Goal: Task Accomplishment & Management: Complete application form

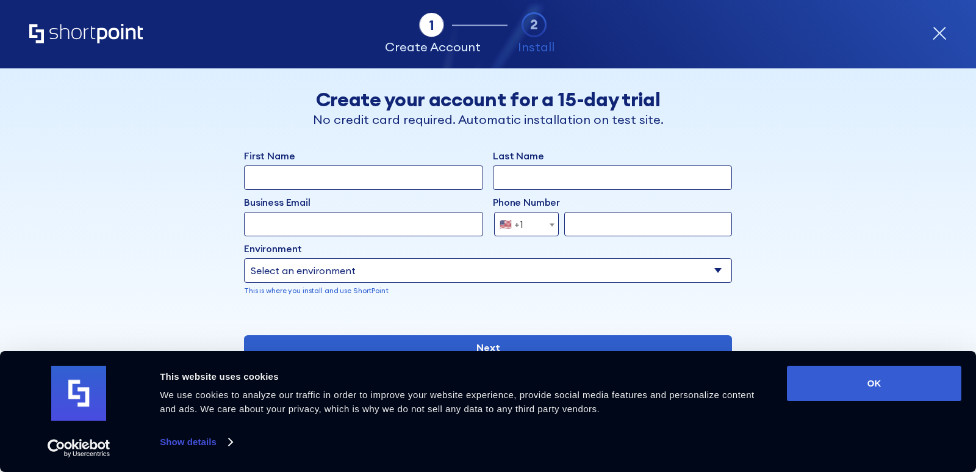
click at [341, 149] on label "First Name" at bounding box center [363, 155] width 239 height 15
click at [341, 165] on input "First Name" at bounding box center [363, 177] width 239 height 24
click at [251, 173] on input "First Name" at bounding box center [363, 177] width 239 height 24
click at [318, 185] on div "First Name Last Name Business Email Invalid Email Address Phone Number [GEOGRAP…" at bounding box center [488, 231] width 488 height 167
click at [315, 173] on input "First Name" at bounding box center [363, 177] width 239 height 24
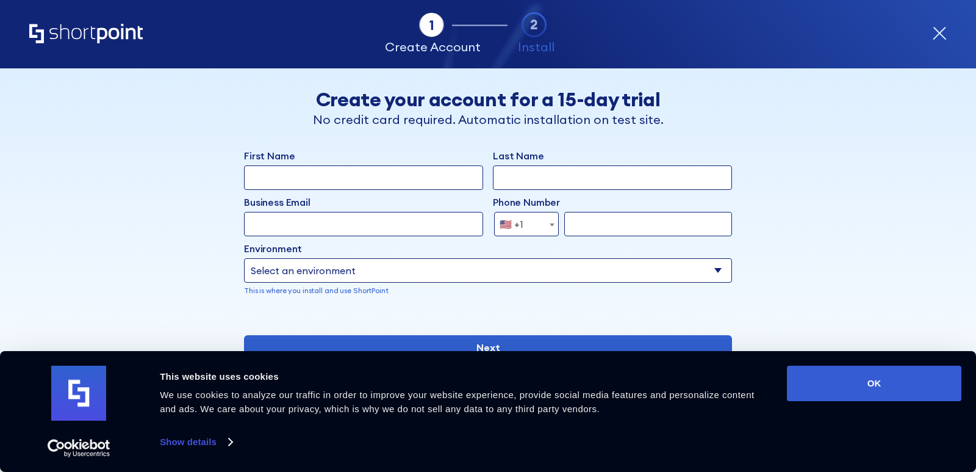
click at [315, 173] on input "First Name" at bounding box center [363, 177] width 239 height 24
type input "[PERSON_NAME]"
type input "[EMAIL_ADDRESS][DOMAIN_NAME]"
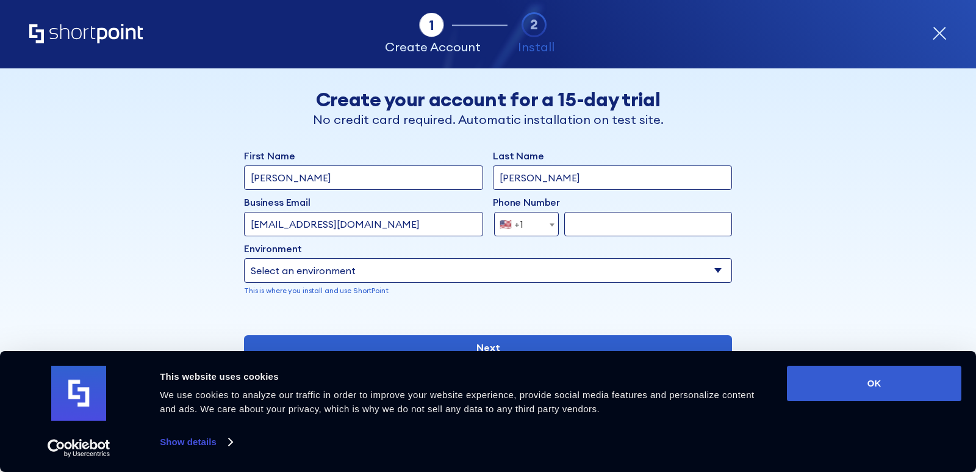
type input "4163338827"
click at [275, 178] on input "[PERSON_NAME]" at bounding box center [363, 177] width 239 height 24
click at [539, 220] on span "🇺🇸 +1" at bounding box center [526, 224] width 65 height 24
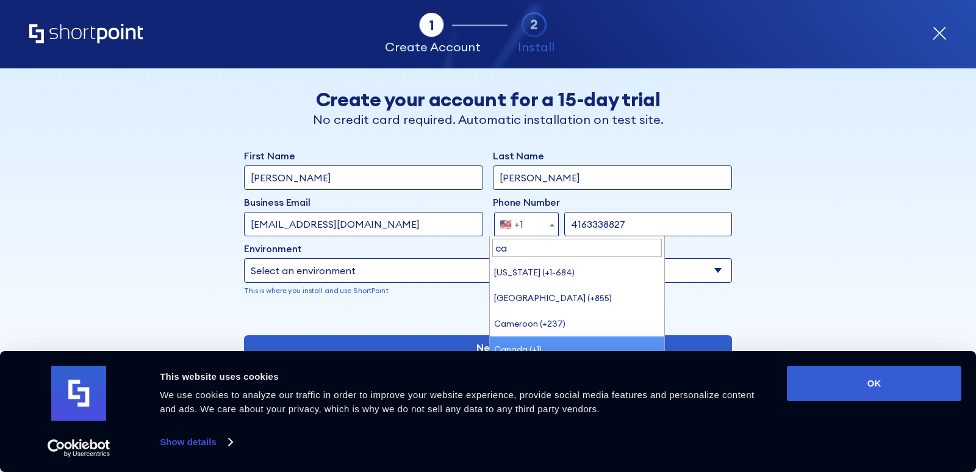
type input "ca"
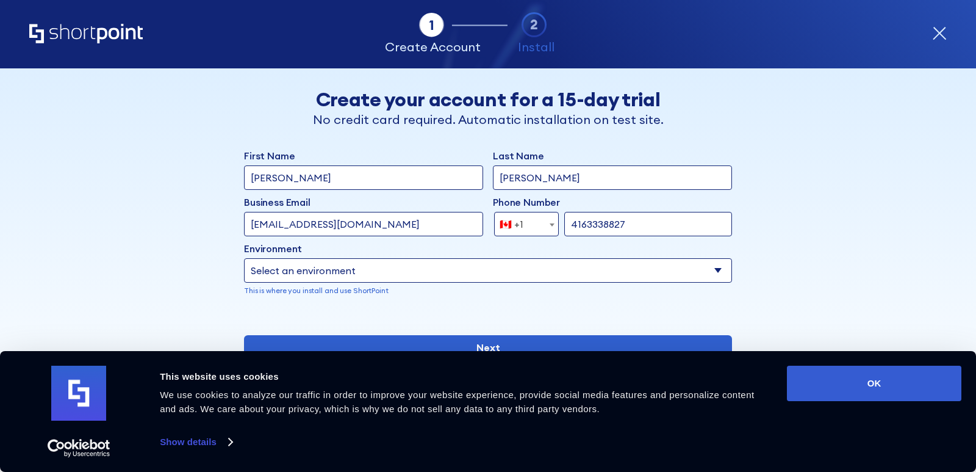
click at [573, 276] on select "Select an environment Microsoft 365 SharePoint Online SharePoint Subscription E…" at bounding box center [488, 270] width 488 height 24
click at [573, 271] on select "Select an environment Microsoft 365 SharePoint Online SharePoint Subscription E…" at bounding box center [488, 270] width 488 height 24
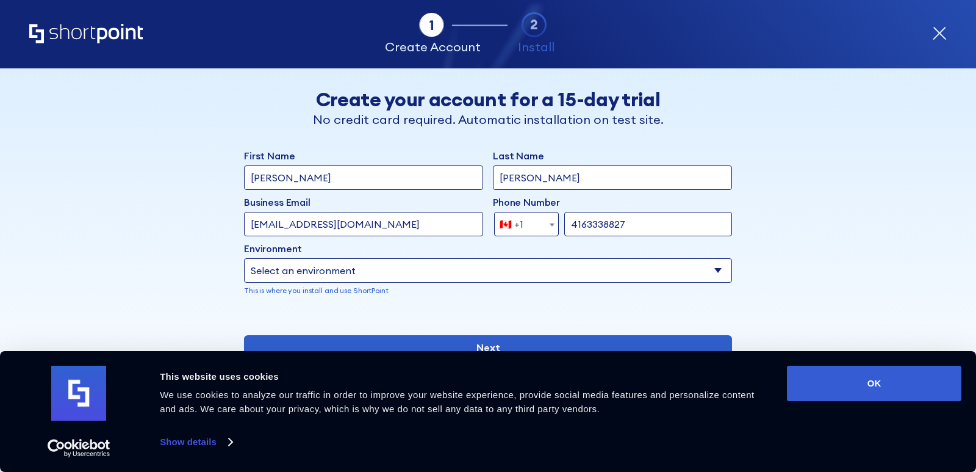
click at [573, 271] on select "Select an environment Microsoft 365 SharePoint Online SharePoint Subscription E…" at bounding box center [488, 270] width 488 height 24
click at [831, 382] on button "OK" at bounding box center [874, 382] width 174 height 35
click at [658, 276] on select "Select an environment Microsoft 365 SharePoint Online SharePoint Subscription E…" at bounding box center [488, 270] width 488 height 24
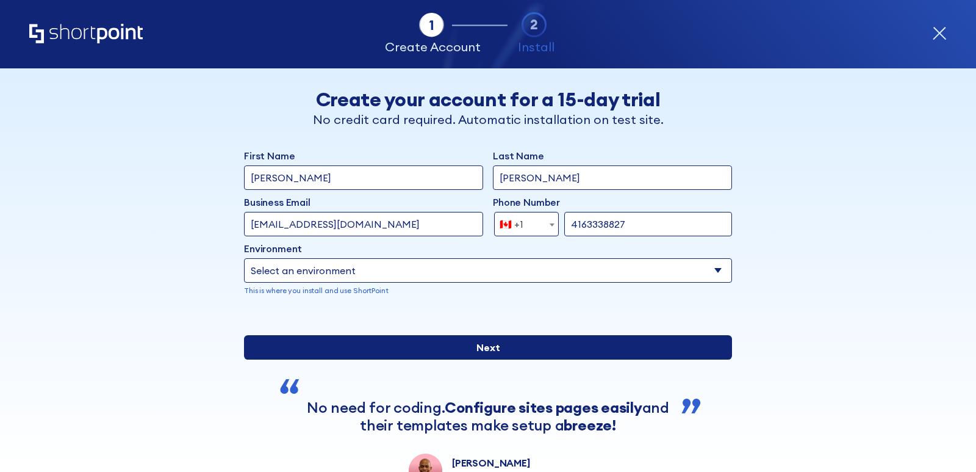
select select "SharePoint SE"
click at [244, 258] on select "Select an environment Microsoft 365 SharePoint Online SharePoint Subscription E…" at bounding box center [488, 270] width 488 height 24
click at [456, 359] on input "Next" at bounding box center [488, 347] width 488 height 24
click at [453, 359] on input "Next" at bounding box center [488, 347] width 488 height 24
click at [445, 359] on input "Next" at bounding box center [488, 347] width 488 height 24
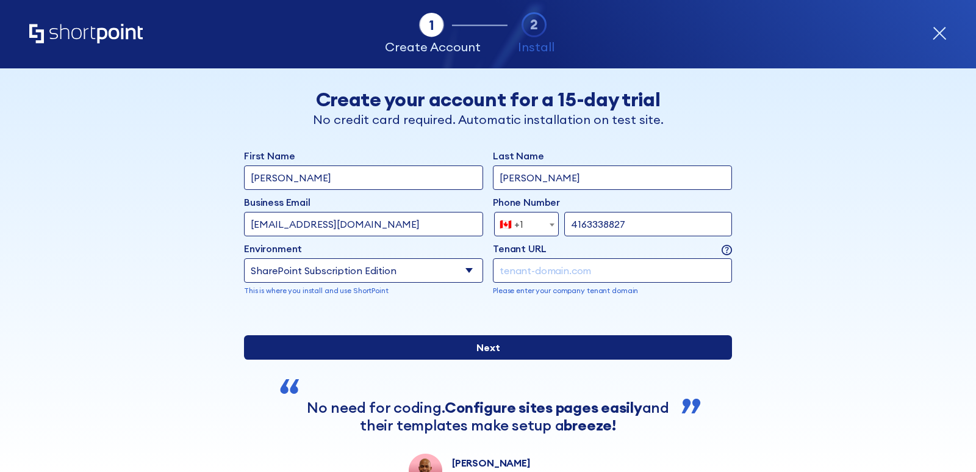
click at [444, 359] on input "Next" at bounding box center [488, 347] width 488 height 24
click at [441, 359] on input "Next" at bounding box center [488, 347] width 488 height 24
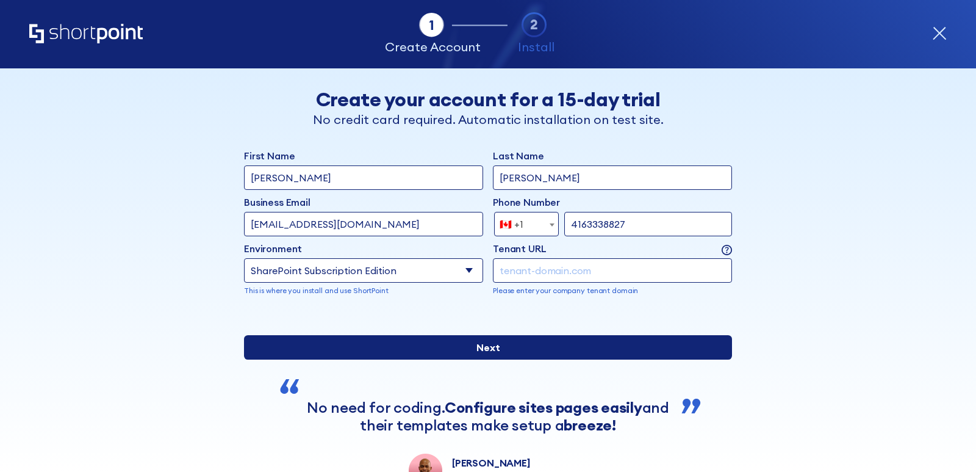
click at [441, 359] on input "Next" at bounding box center [488, 347] width 488 height 24
